Goal: Navigation & Orientation: Find specific page/section

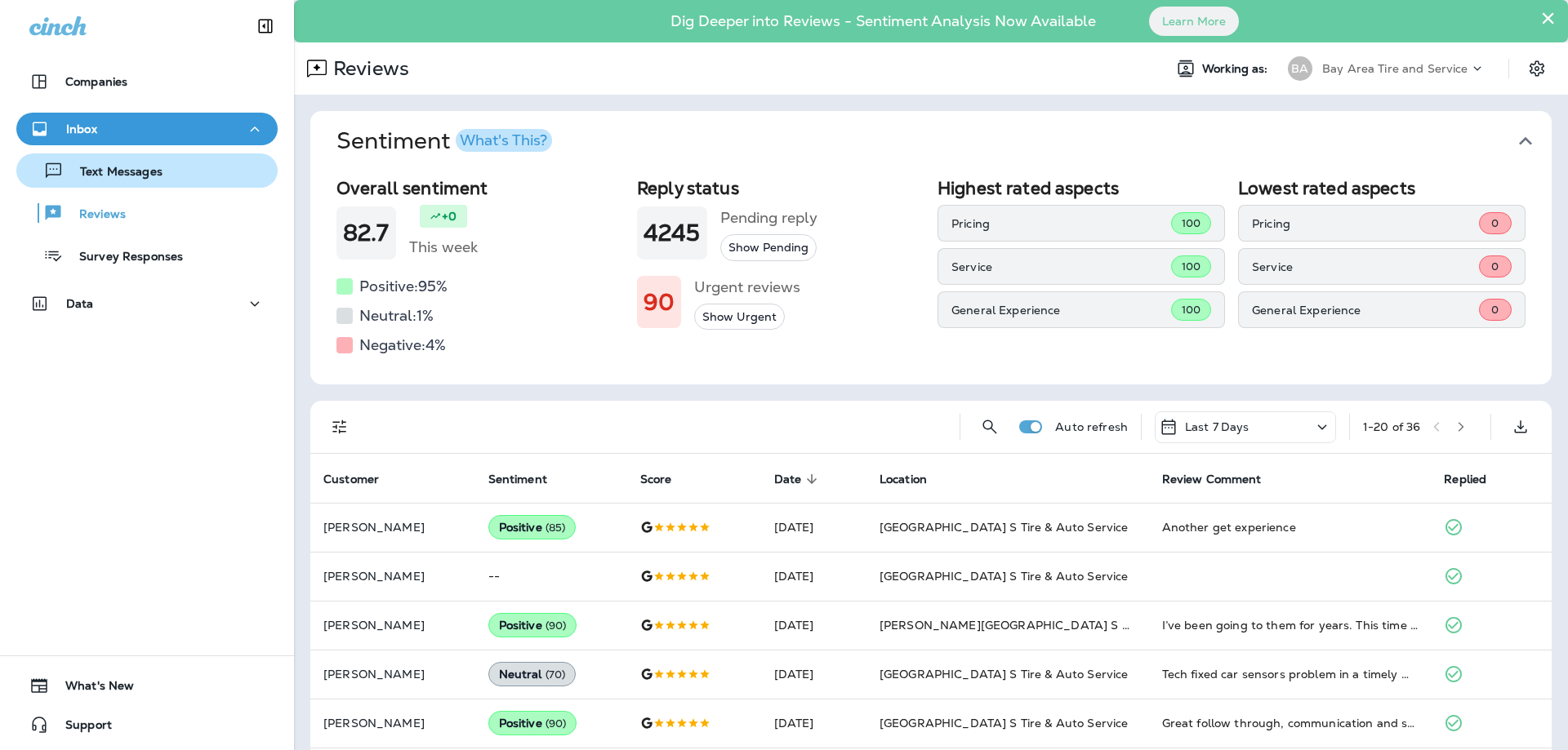
click at [107, 171] on p "Text Messages" at bounding box center [114, 173] width 99 height 16
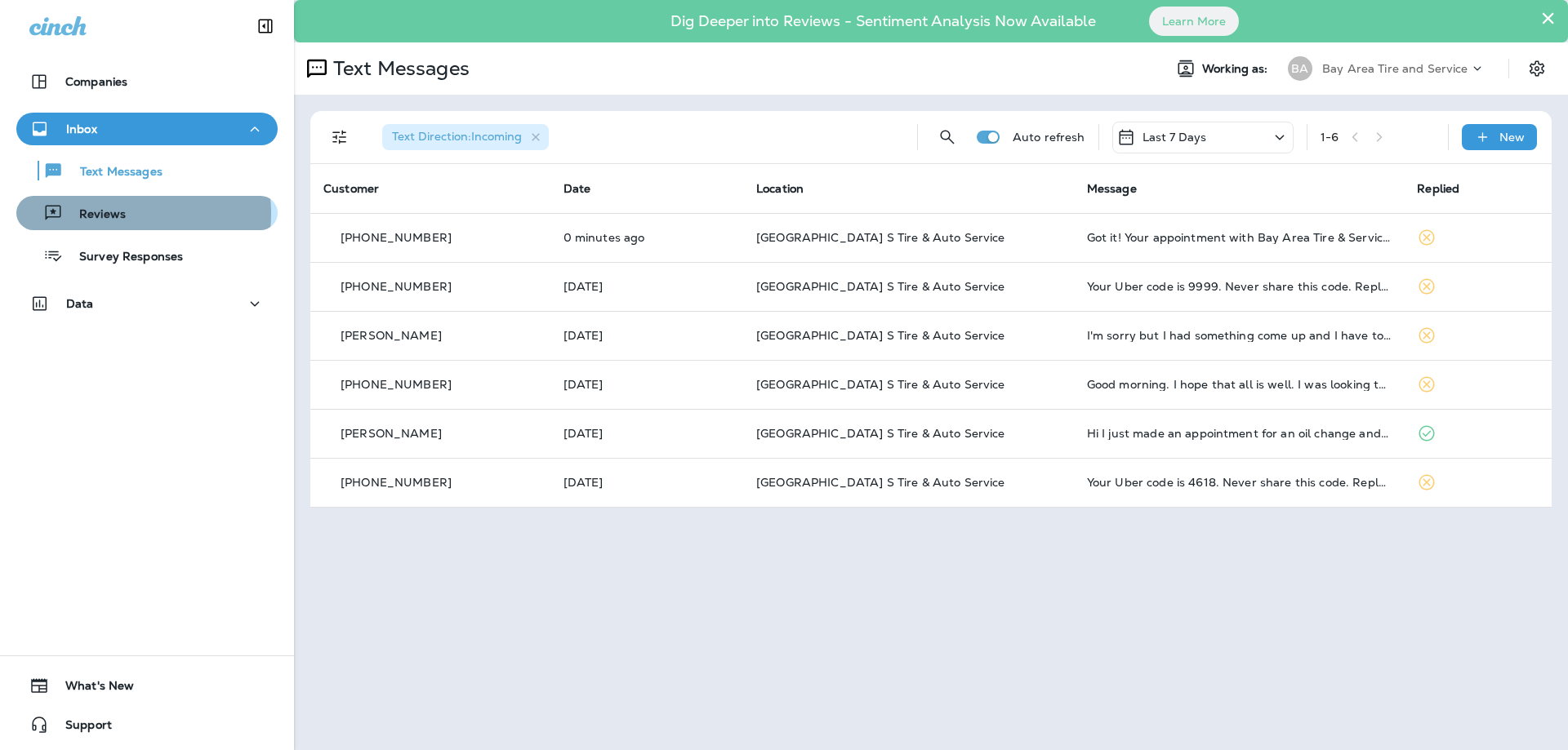
click at [105, 214] on p "Reviews" at bounding box center [94, 215] width 63 height 16
